Goal: Information Seeking & Learning: Learn about a topic

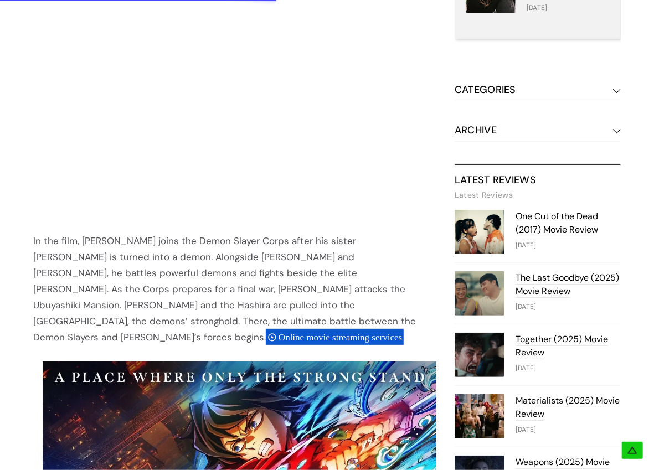
scroll to position [665, 0]
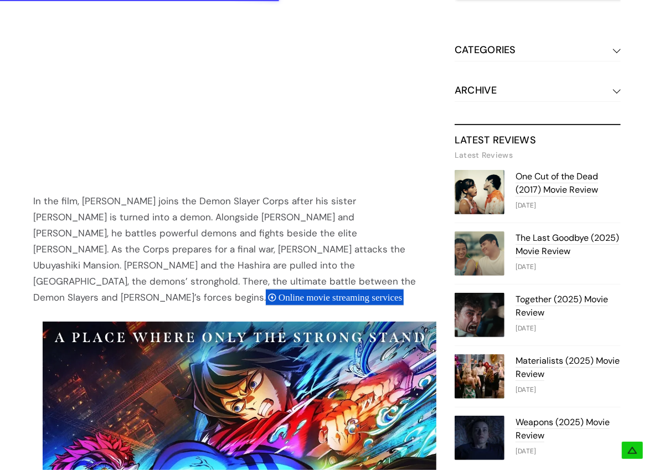
click at [442, 459] on div "The wait is almost over! Demon Slayer: Kimetsu no Yaiba Infinity Castle , the f…" at bounding box center [244, 382] width 422 height 1563
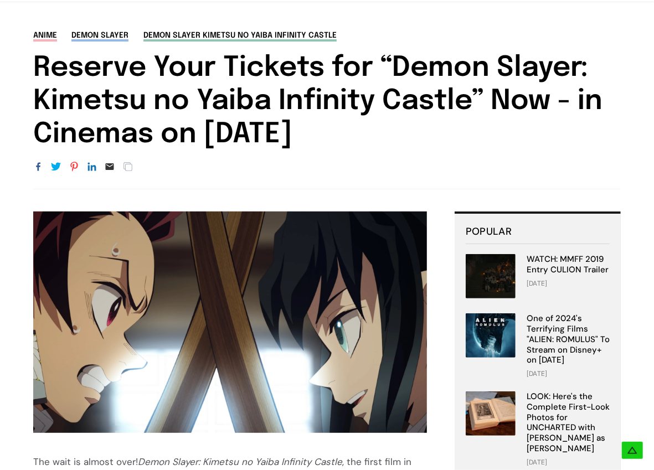
scroll to position [0, 0]
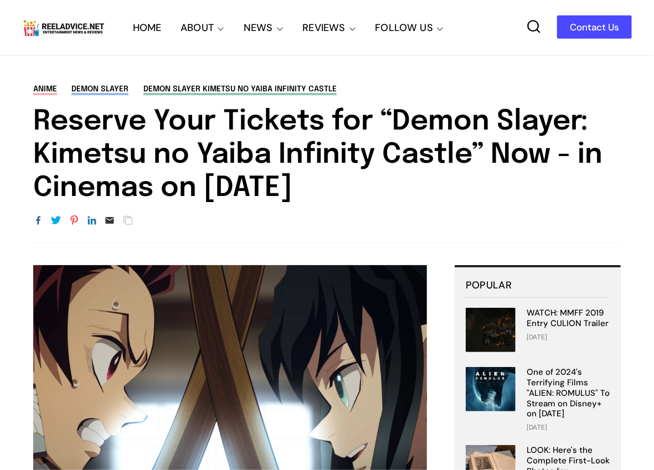
click at [519, 212] on div "anime Demon Slayer Demon Slayer Kimetsu No Yaiba Infinity Castle Reserve Your T…" at bounding box center [327, 164] width 654 height 160
click at [43, 91] on link "anime" at bounding box center [45, 90] width 24 height 10
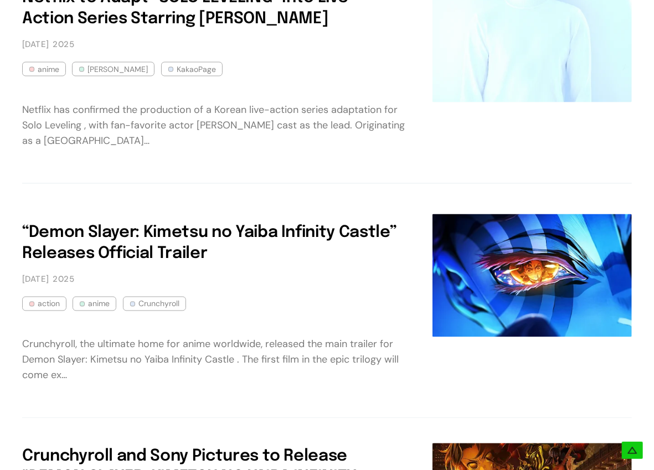
scroll to position [812, 0]
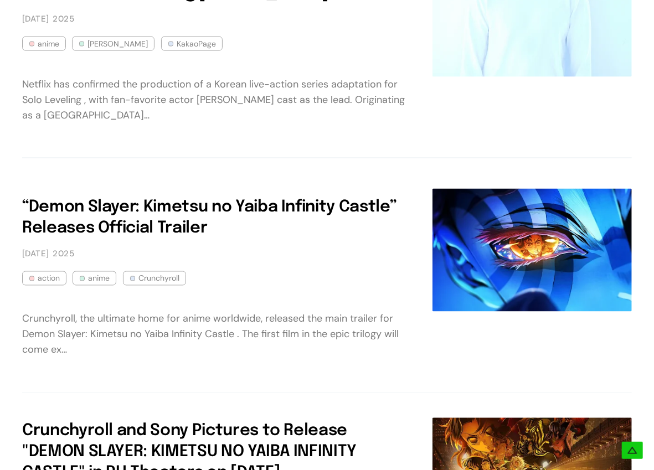
click at [539, 224] on img at bounding box center [532, 250] width 199 height 123
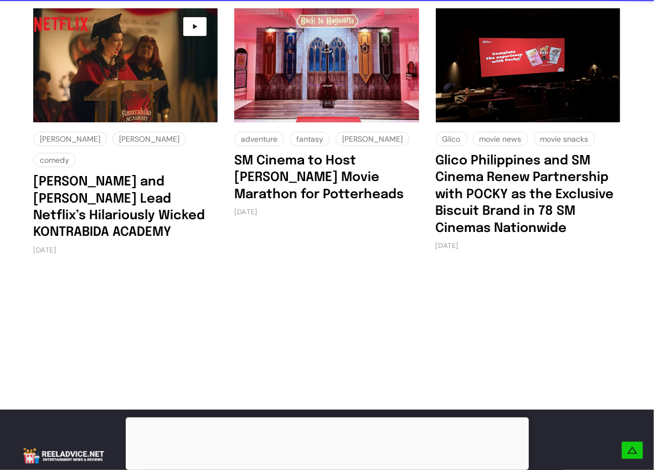
scroll to position [1529, 0]
